Goal: Find specific page/section: Find specific page/section

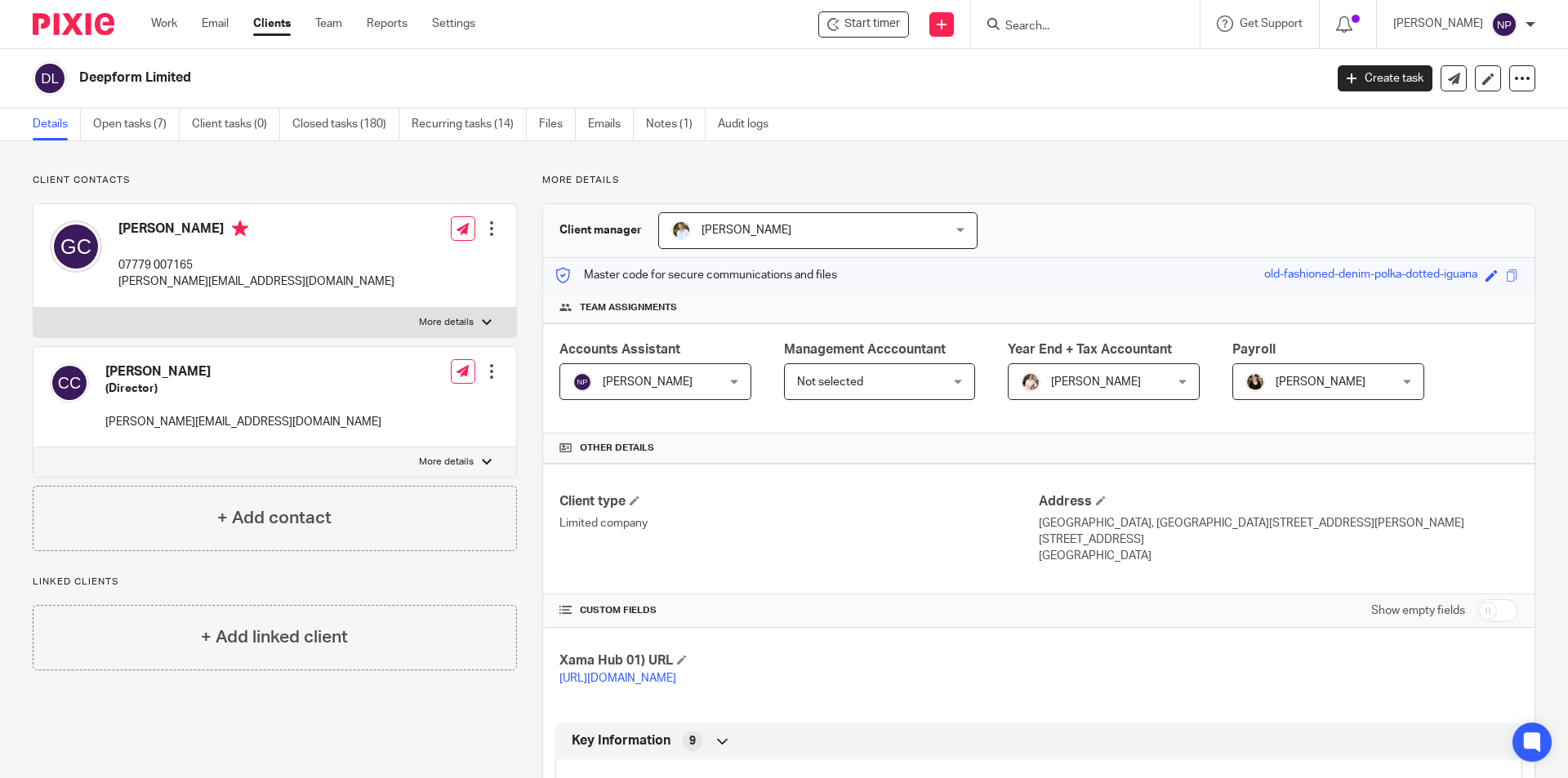
click at [1071, 24] on input "Search" at bounding box center [1078, 27] width 147 height 15
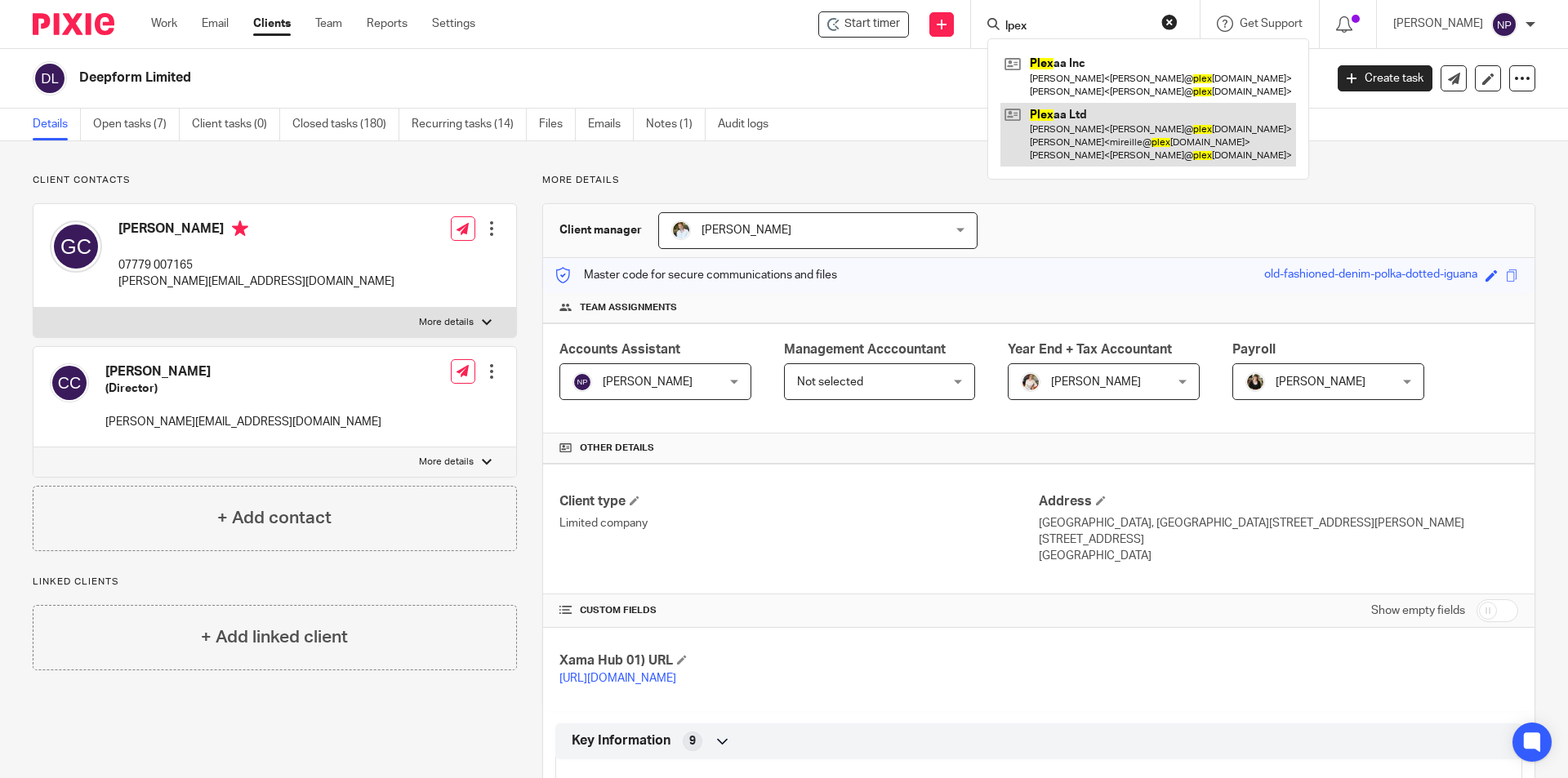
type input "lpex"
click at [1074, 121] on link at bounding box center [1148, 135] width 295 height 64
